Goal: Information Seeking & Learning: Learn about a topic

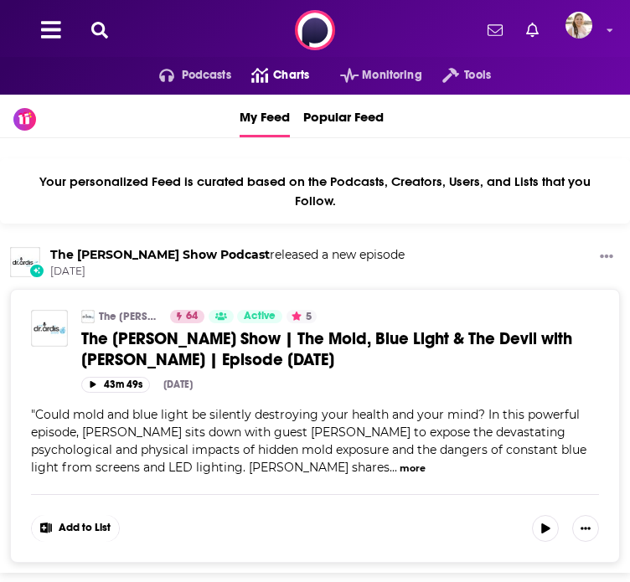
click at [273, 87] on span "Charts" at bounding box center [291, 75] width 36 height 23
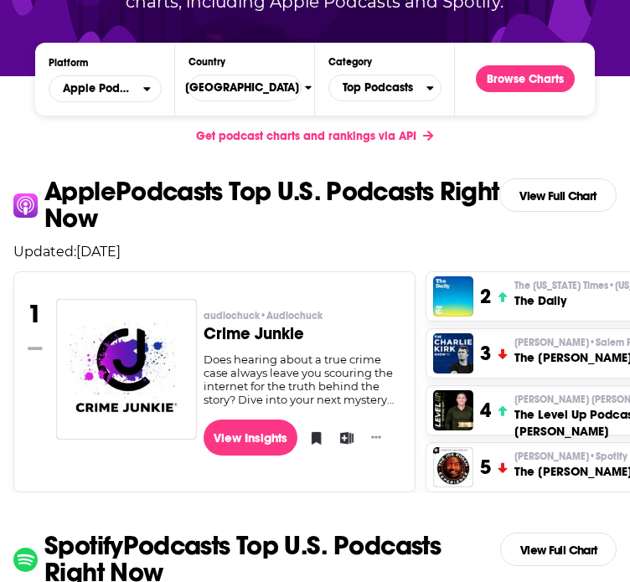
scroll to position [305, 0]
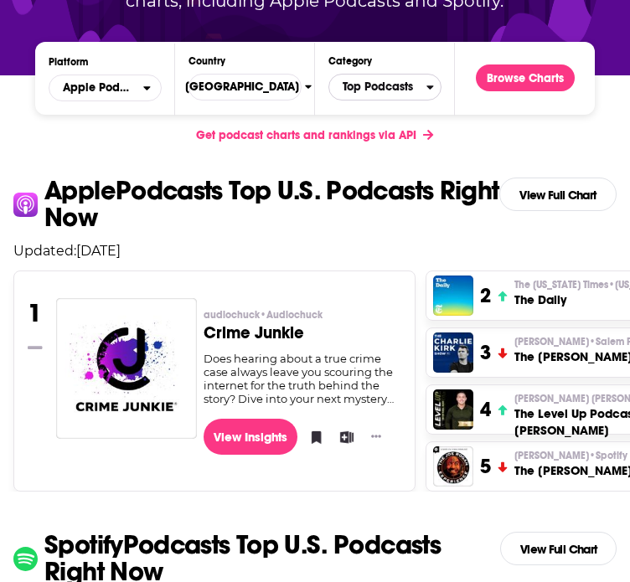
click at [378, 101] on span "Top Podcasts" at bounding box center [377, 87] width 97 height 28
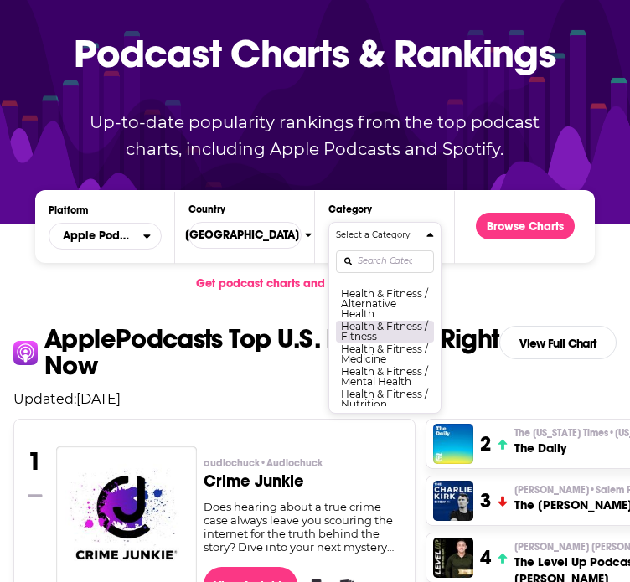
scroll to position [656, 0]
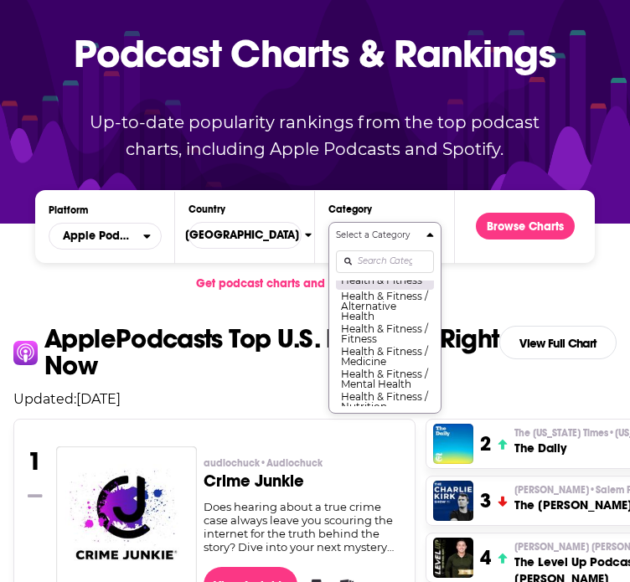
click at [374, 290] on button "Health & Fitness" at bounding box center [385, 280] width 98 height 20
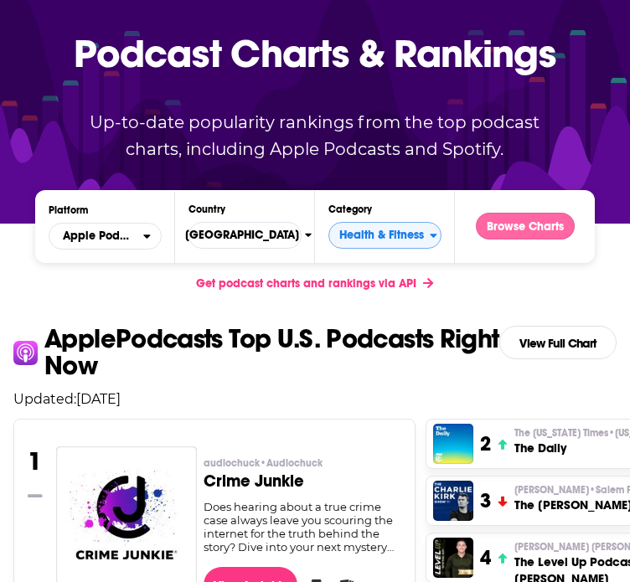
click at [501, 239] on button "Browse Charts" at bounding box center [525, 226] width 99 height 27
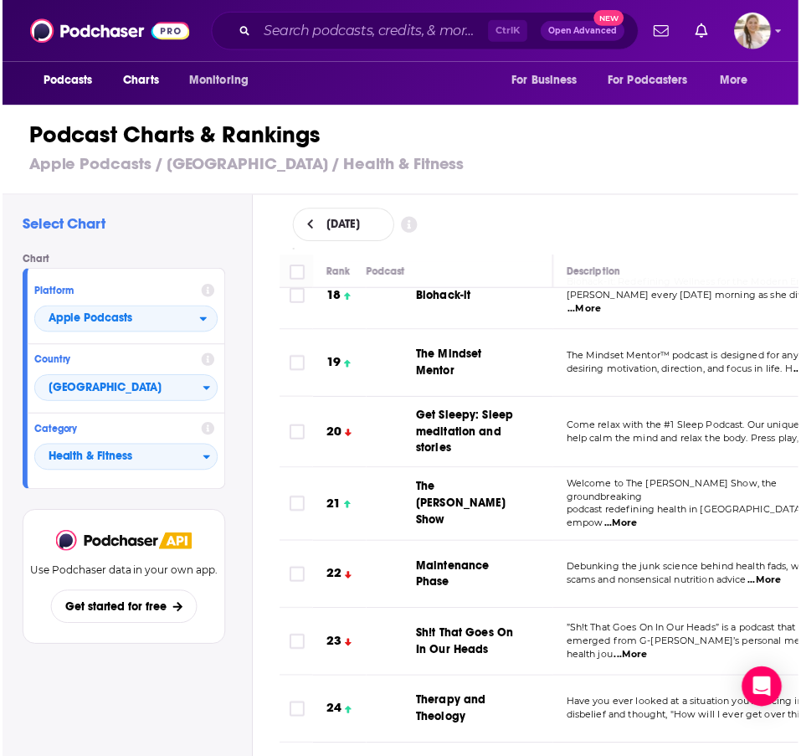
scroll to position [1267, 0]
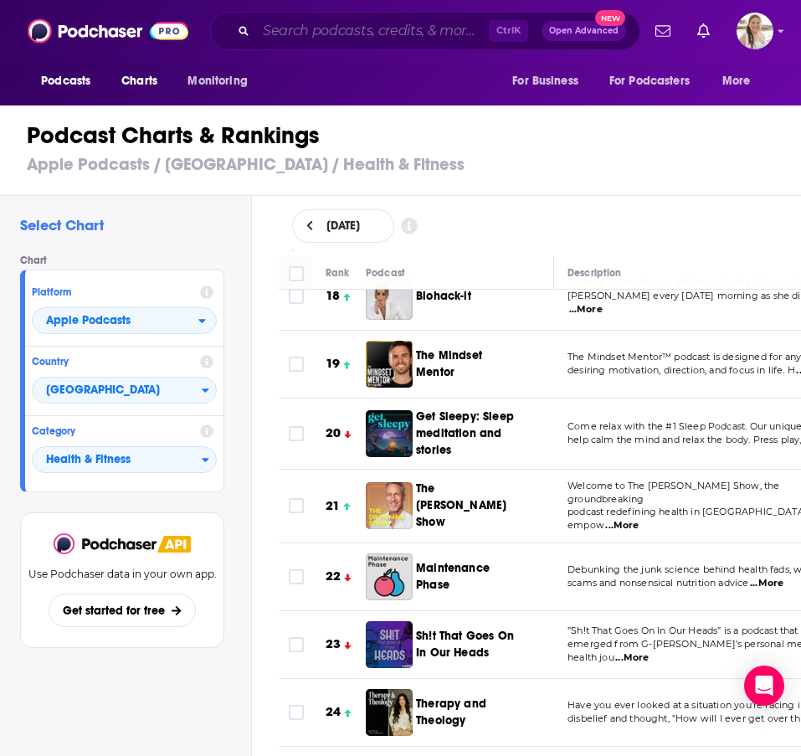
click at [270, 37] on input "Search podcasts, credits, & more..." at bounding box center [372, 31] width 233 height 27
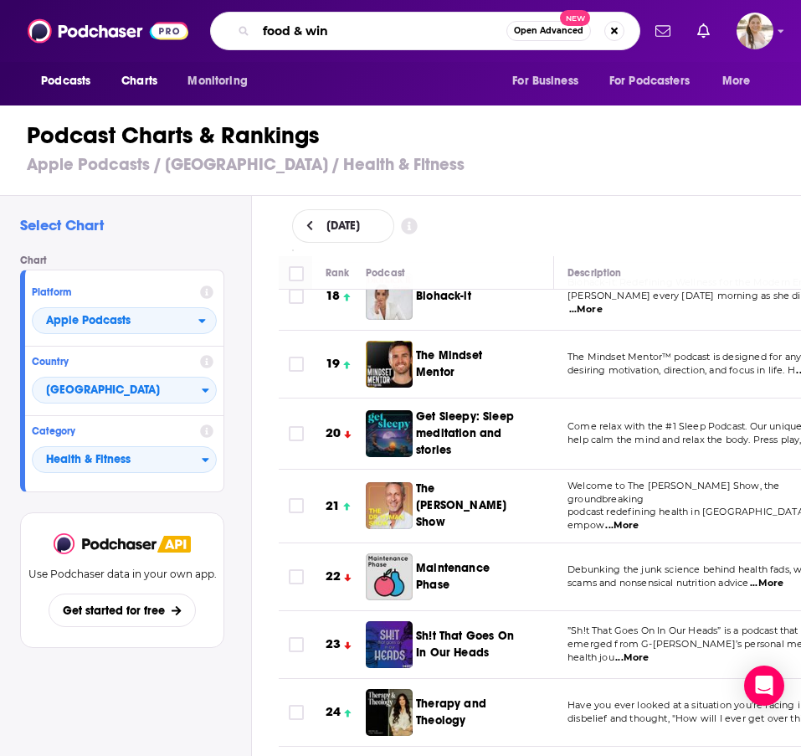
type input "food & wine"
